Goal: Find specific page/section: Find specific page/section

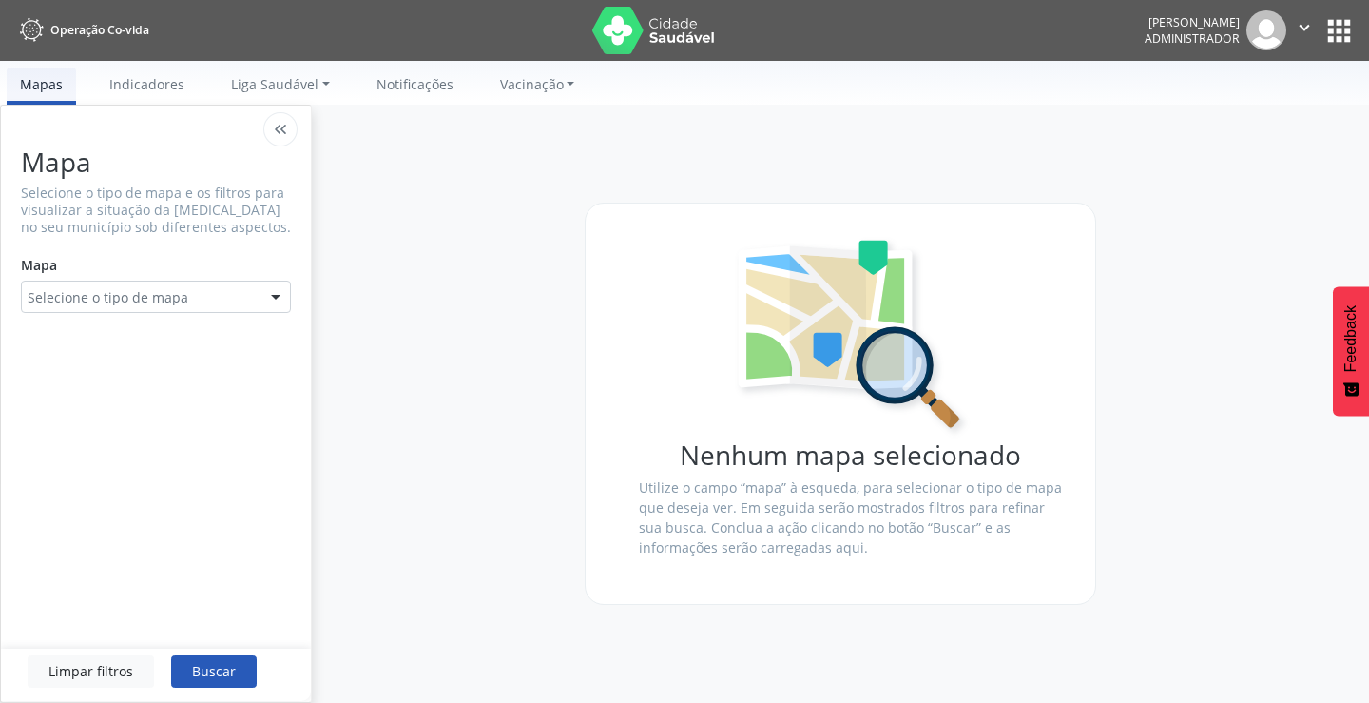
click at [1336, 40] on button "apps" at bounding box center [1339, 30] width 33 height 33
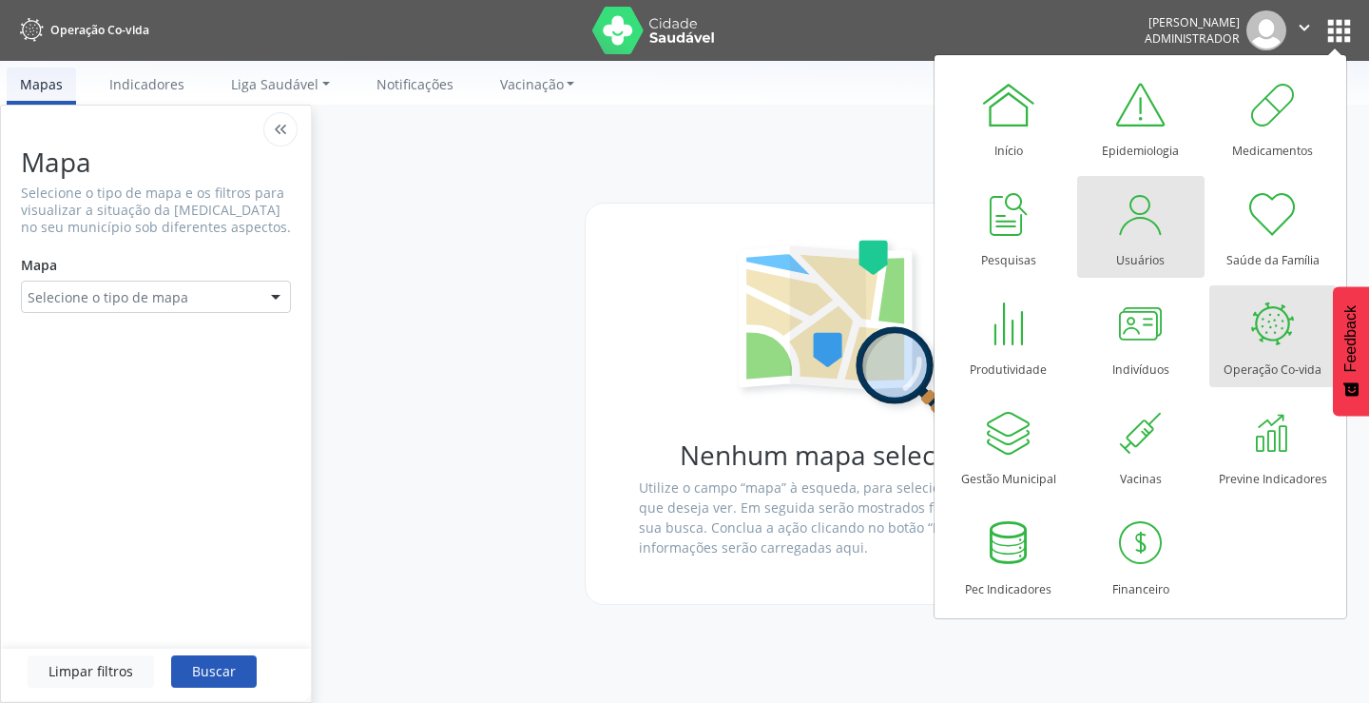
click at [1130, 244] on div "Usuários" at bounding box center [1140, 255] width 48 height 26
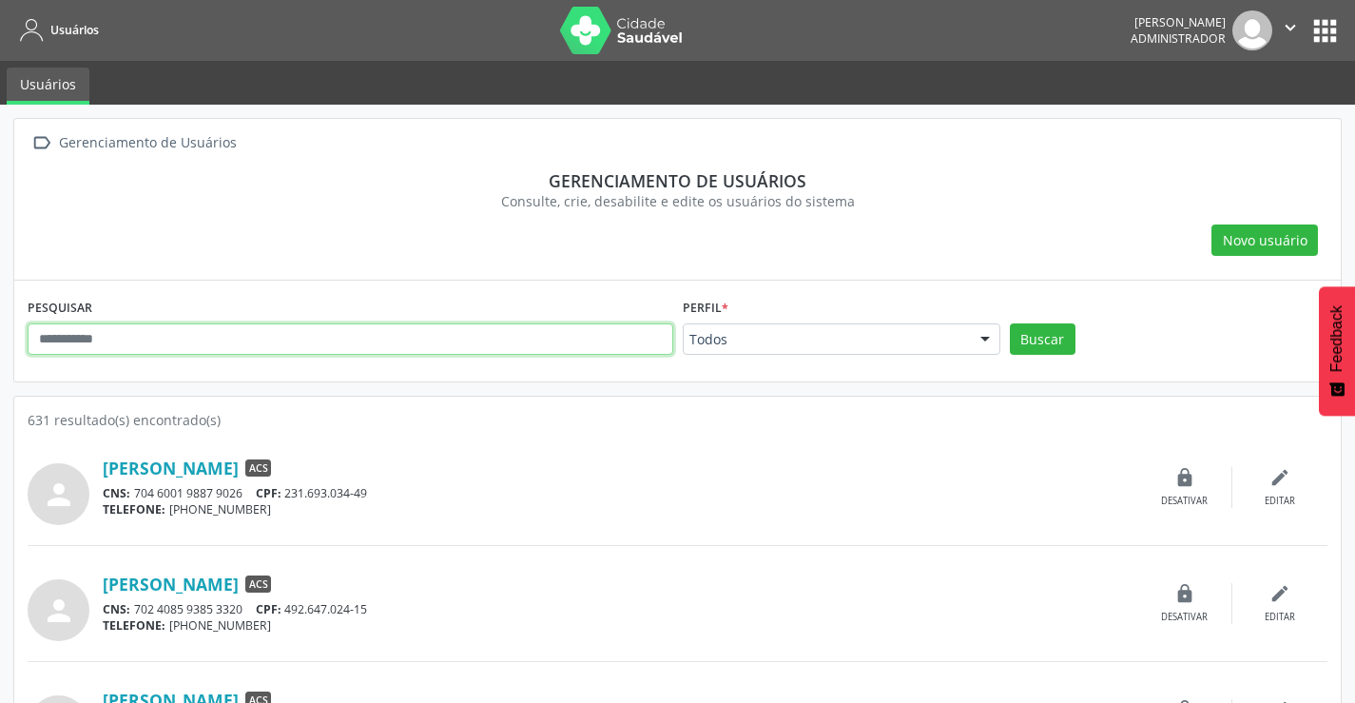
click at [182, 330] on input "text" at bounding box center [351, 339] width 646 height 32
type input "**********"
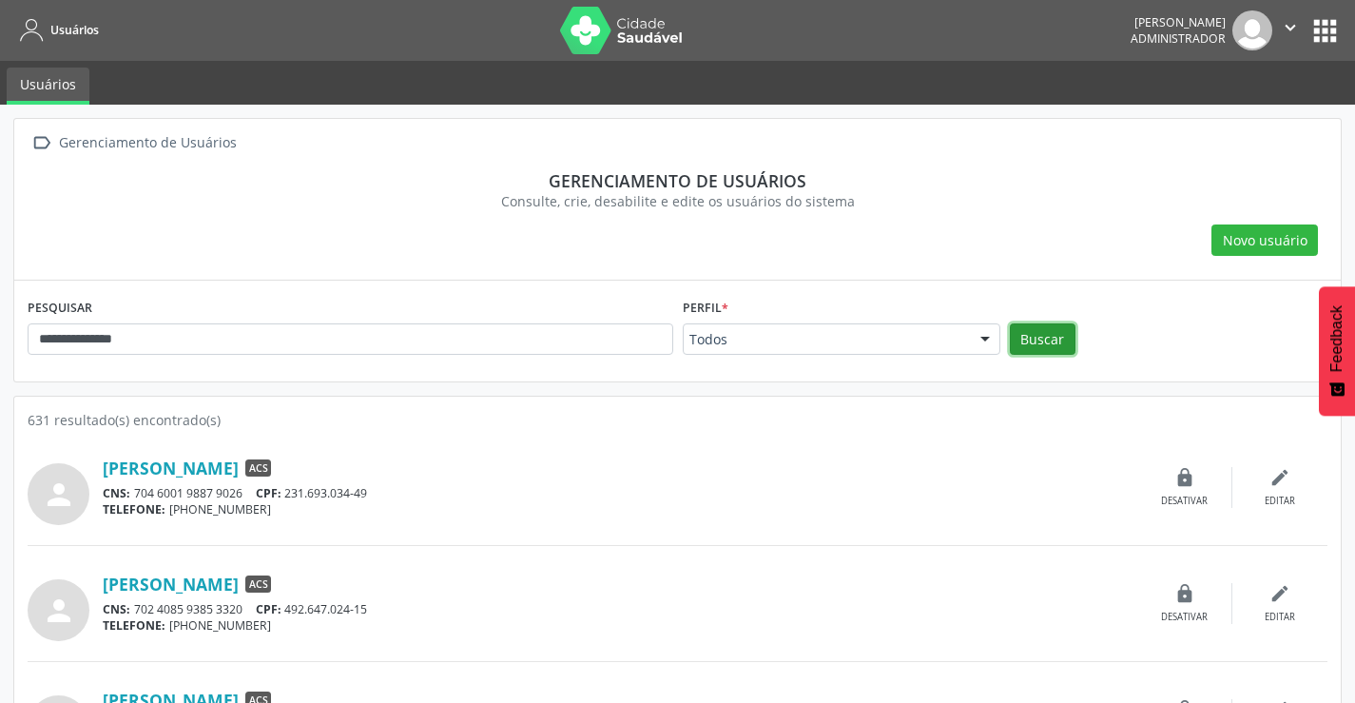
click at [1054, 339] on button "Buscar" at bounding box center [1043, 339] width 66 height 32
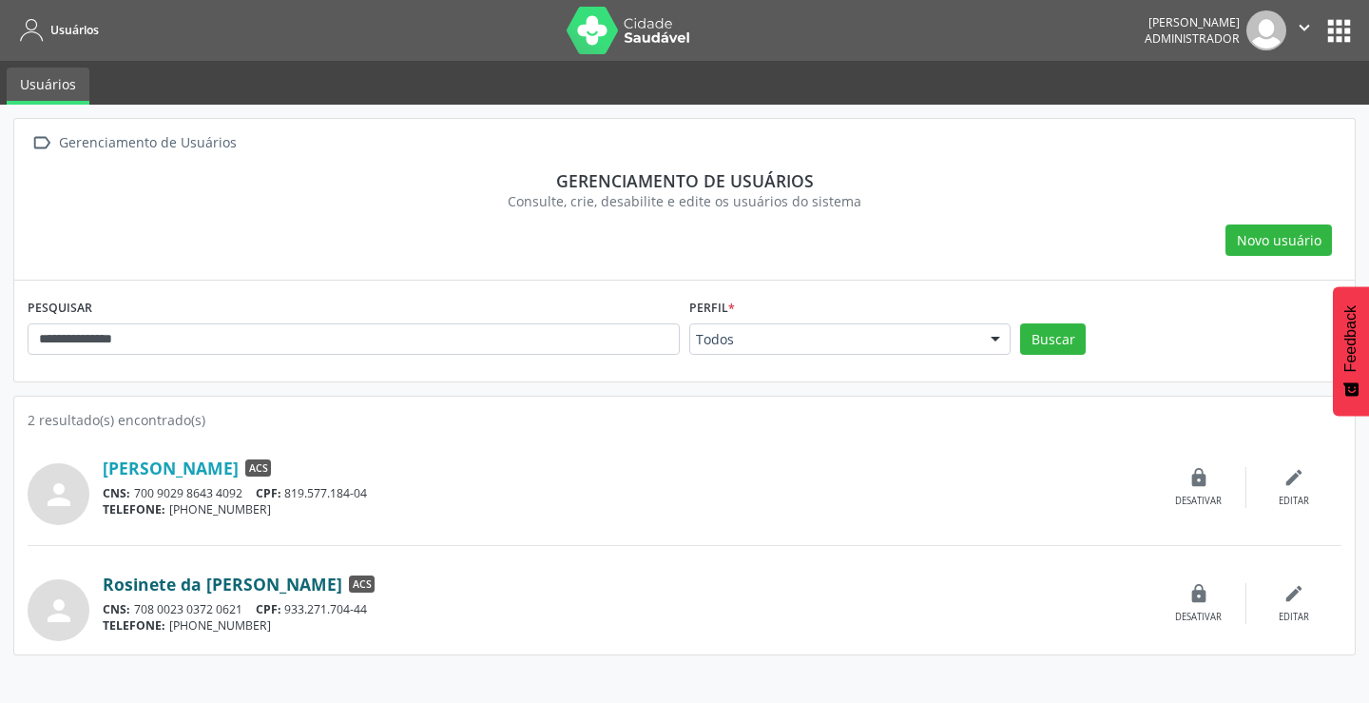
click at [256, 585] on link "Rosinete da Conceicao Silva dos Santos" at bounding box center [223, 583] width 240 height 21
